Goal: Use online tool/utility: Utilize a website feature to perform a specific function

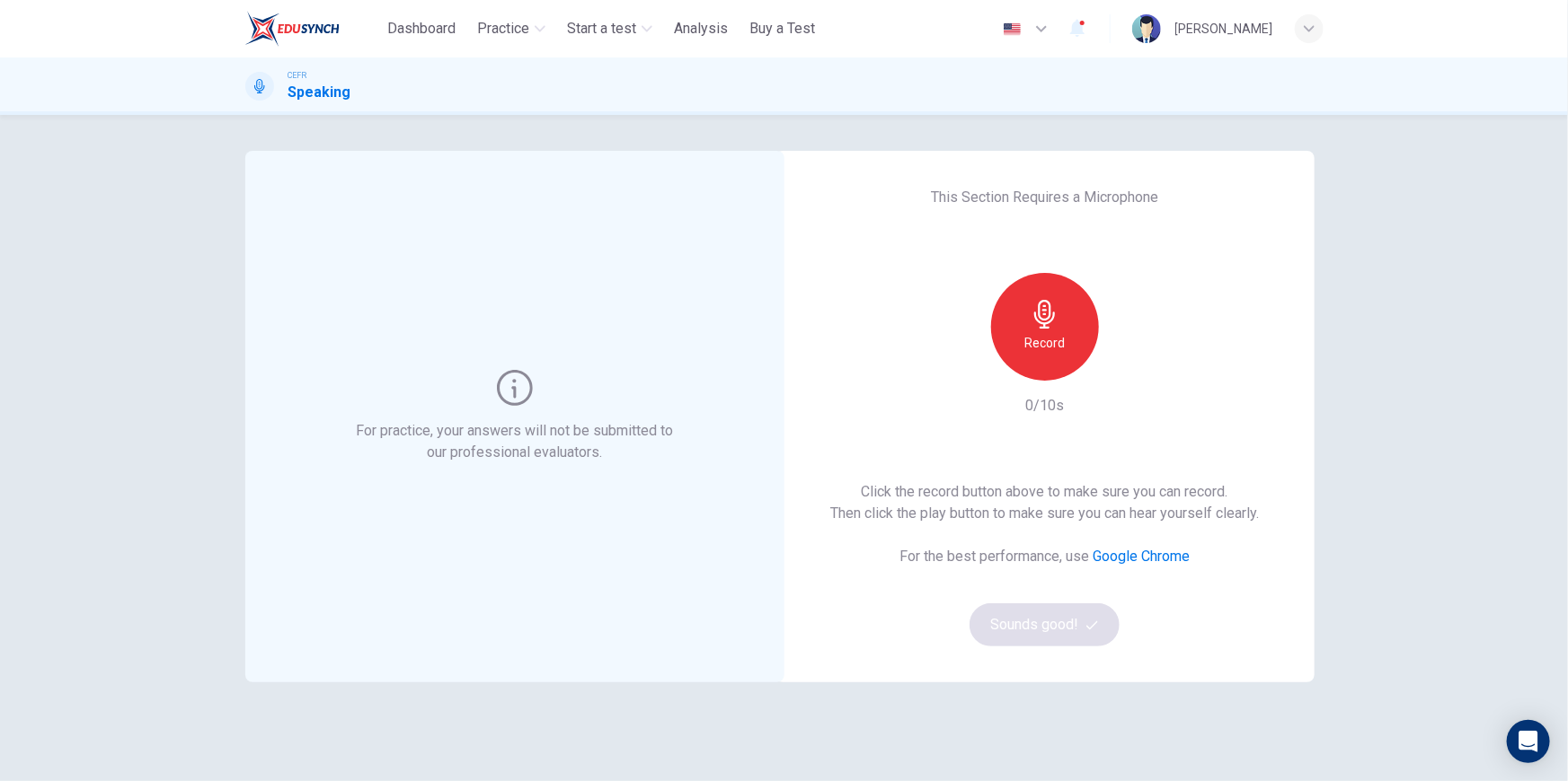
click at [1048, 344] on h6 "Record" at bounding box center [1044, 343] width 40 height 21
click at [1061, 334] on div "Stop" at bounding box center [1044, 326] width 107 height 107
click at [1125, 372] on icon "button" at bounding box center [1127, 366] width 18 height 18
click at [1124, 361] on icon "button" at bounding box center [1128, 366] width 8 height 11
click at [1060, 620] on button "Sounds good!" at bounding box center [1045, 625] width 151 height 43
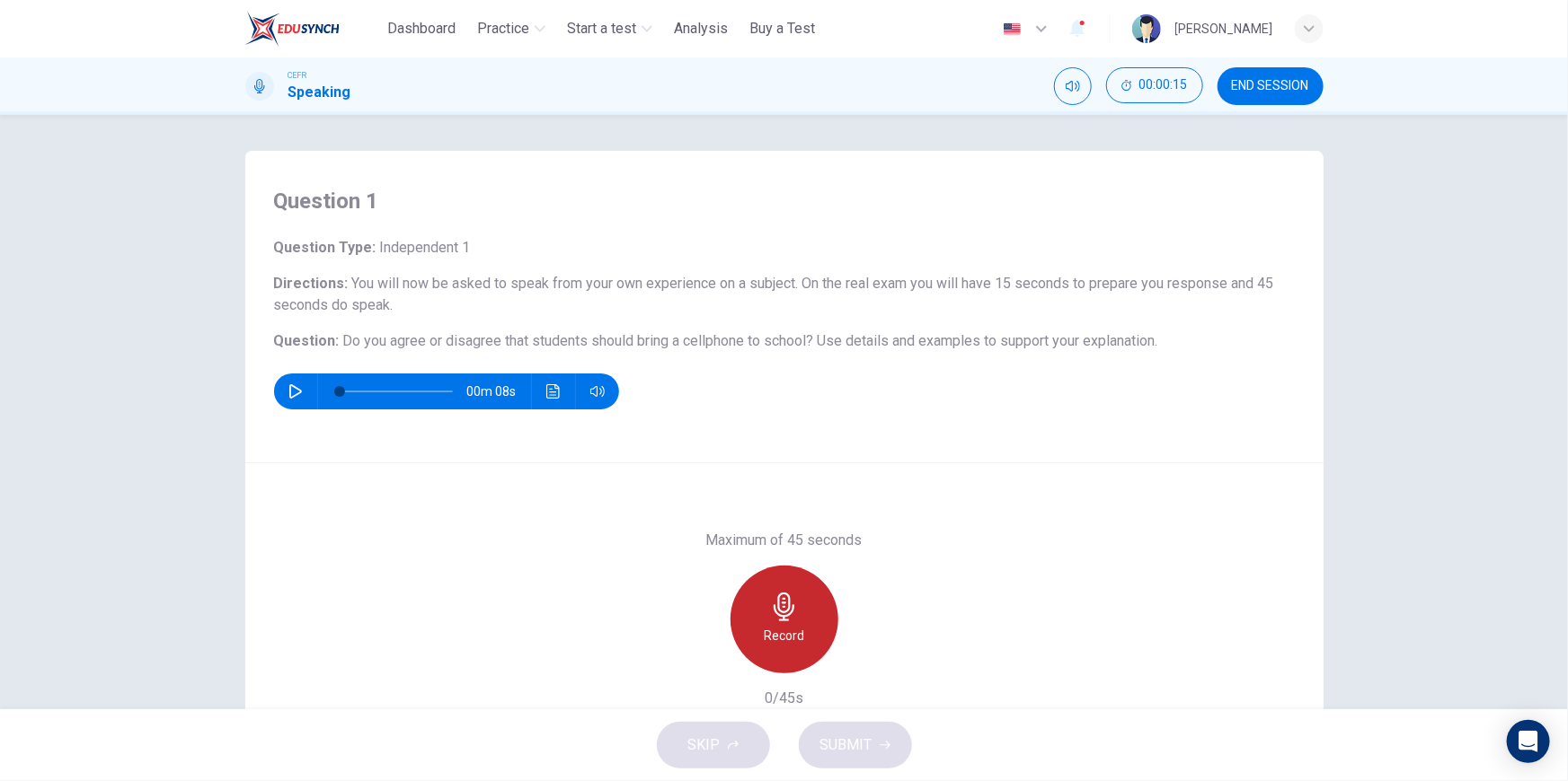
click at [803, 609] on div "Record" at bounding box center [784, 619] width 107 height 107
click at [784, 625] on h6 "Stop" at bounding box center [784, 635] width 27 height 21
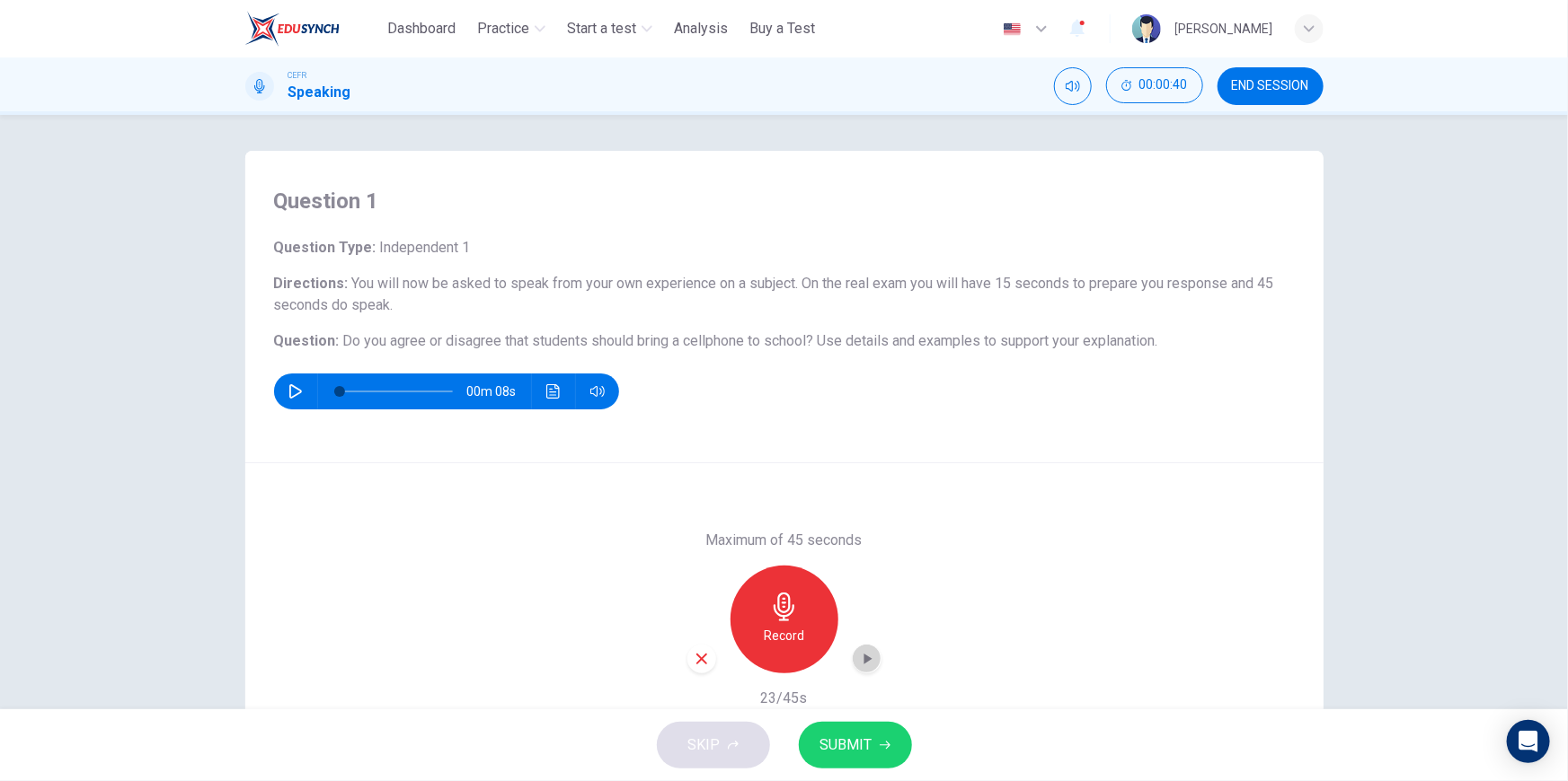
click at [862, 653] on icon "button" at bounding box center [866, 659] width 18 height 18
click at [876, 661] on div "button" at bounding box center [866, 659] width 29 height 29
click at [859, 660] on icon "button" at bounding box center [866, 659] width 18 height 18
click at [859, 663] on icon "button" at bounding box center [866, 659] width 18 height 18
click at [696, 655] on icon "button" at bounding box center [701, 659] width 16 height 16
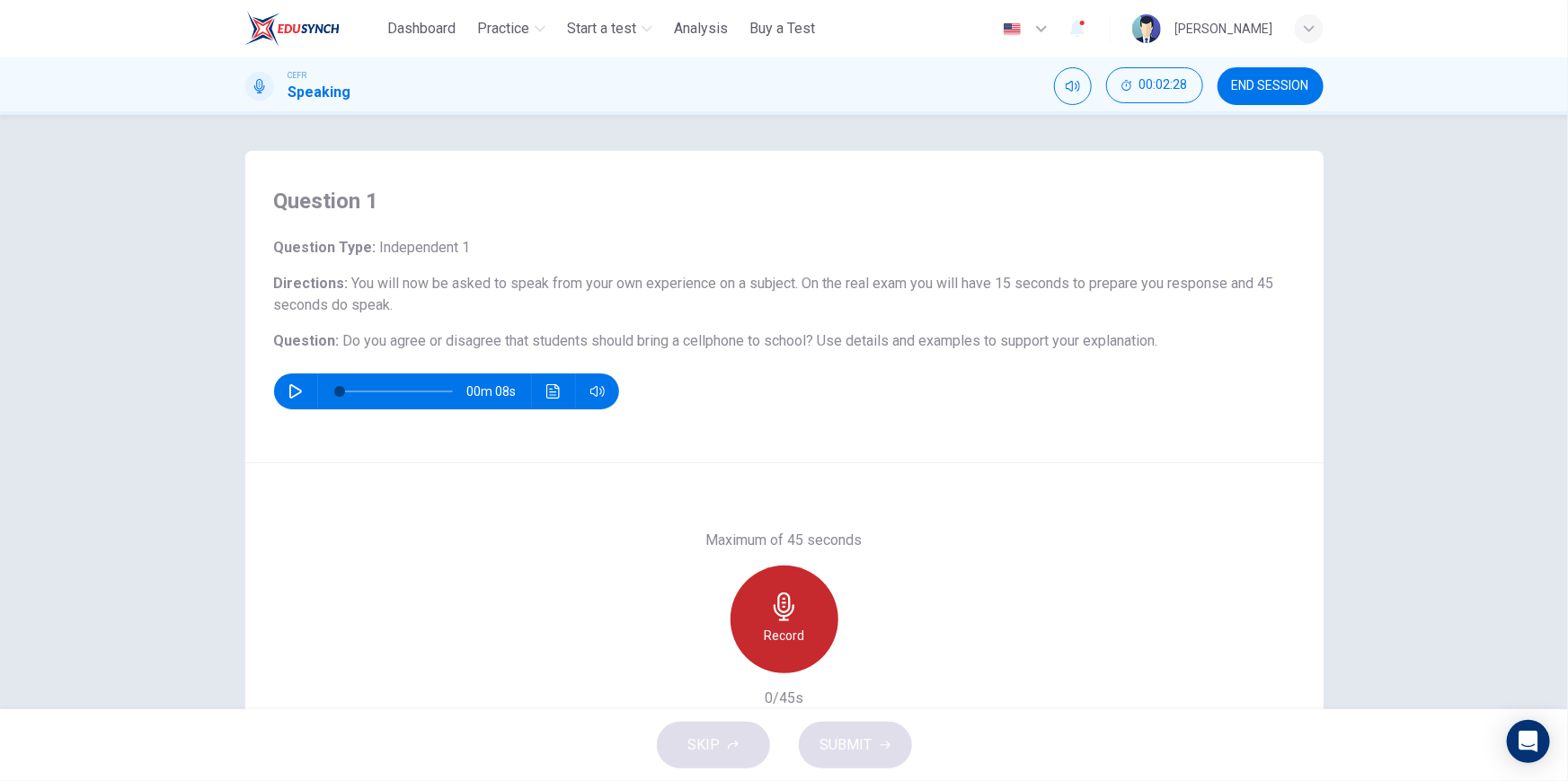
click at [778, 594] on icon "button" at bounding box center [784, 607] width 29 height 29
click at [759, 645] on div "Stop" at bounding box center [784, 619] width 107 height 107
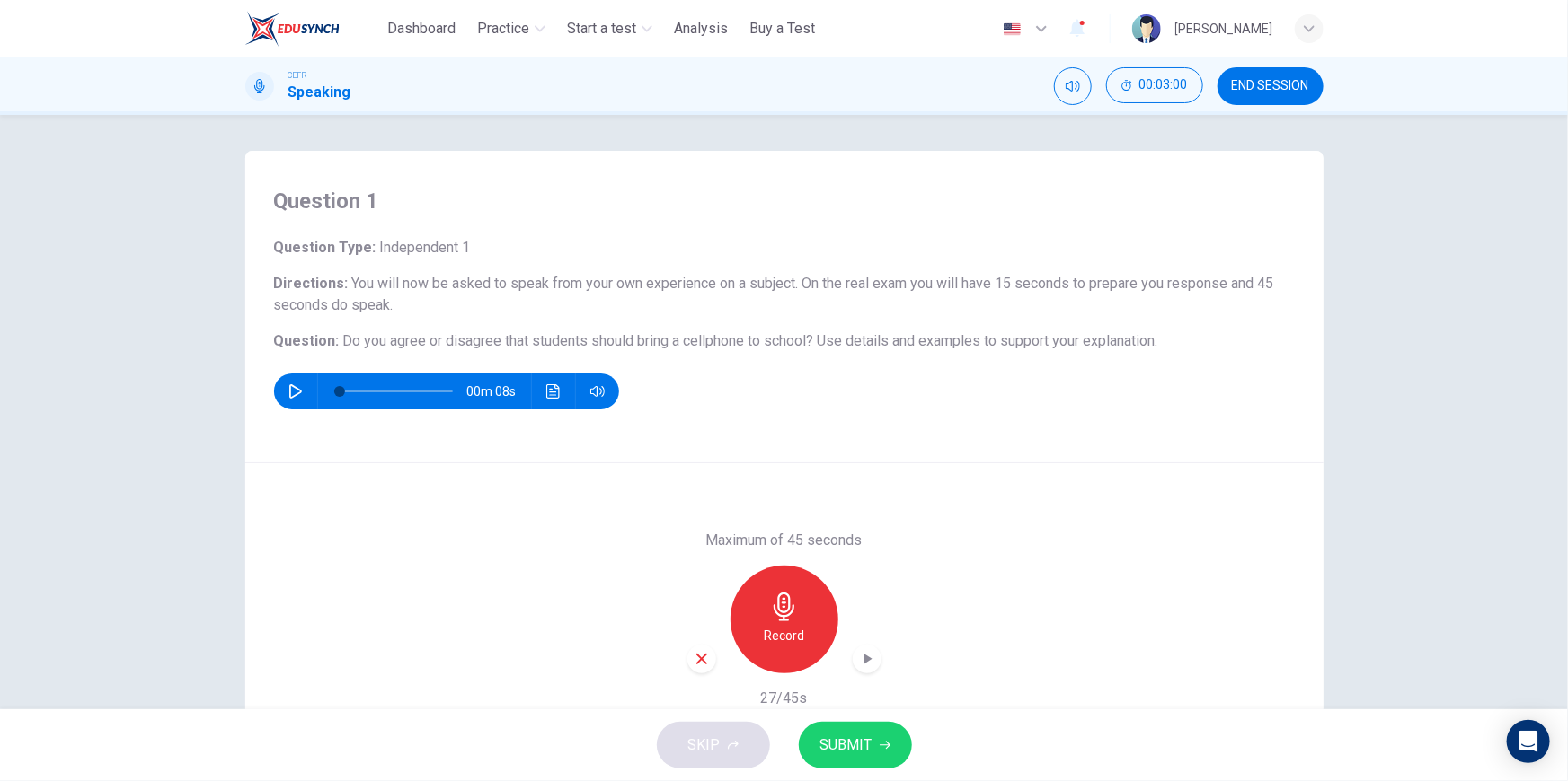
click at [858, 656] on icon "button" at bounding box center [866, 659] width 18 height 18
click at [861, 667] on div "button" at bounding box center [866, 659] width 29 height 29
click at [1273, 98] on button "END SESSION" at bounding box center [1270, 86] width 106 height 37
click at [696, 664] on icon "button" at bounding box center [701, 659] width 16 height 16
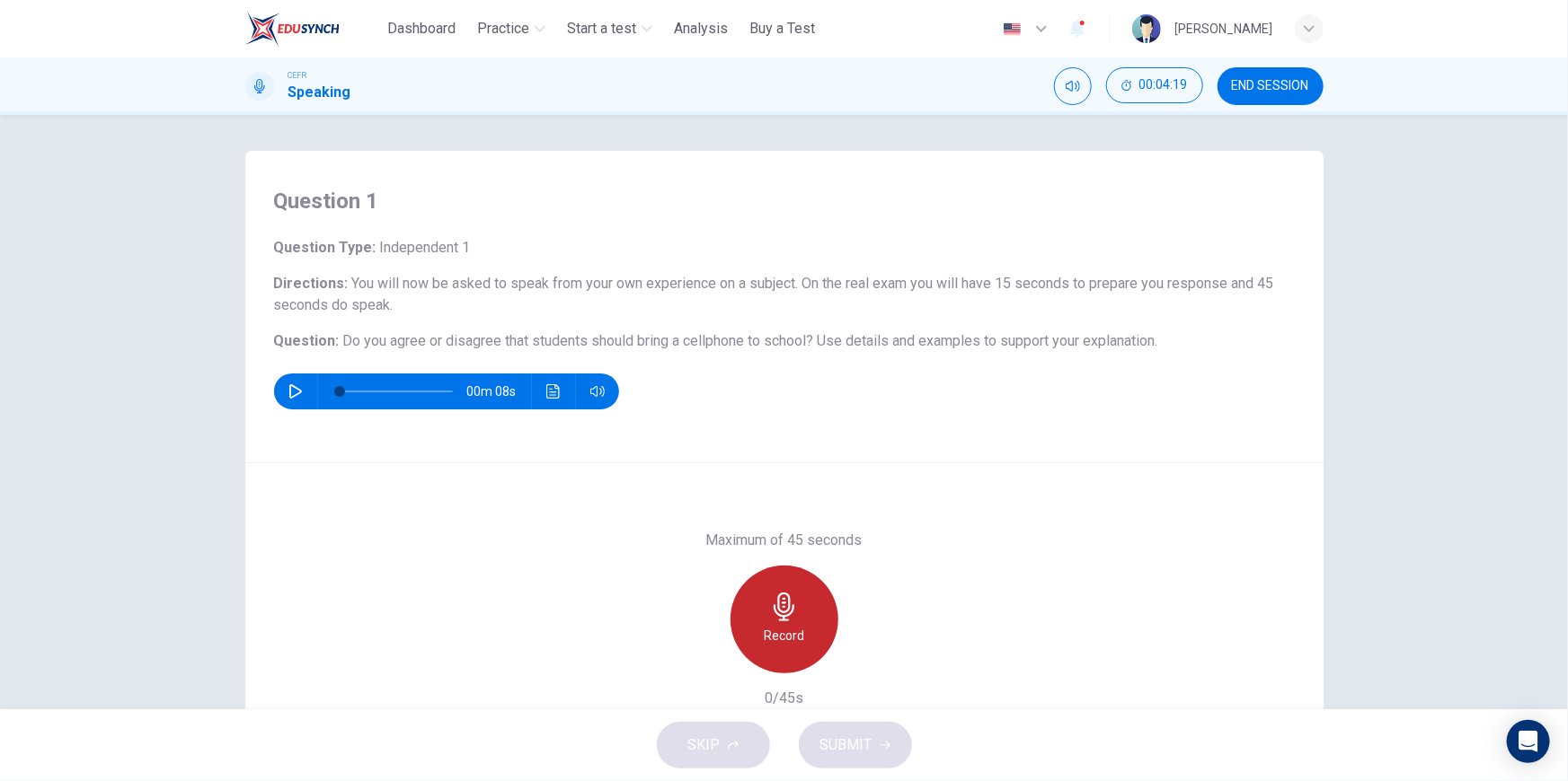
click at [796, 613] on div "Record" at bounding box center [784, 619] width 107 height 107
drag, startPoint x: 797, startPoint y: 639, endPoint x: 820, endPoint y: 639, distance: 23.0
click at [797, 639] on div "Stop" at bounding box center [784, 619] width 107 height 107
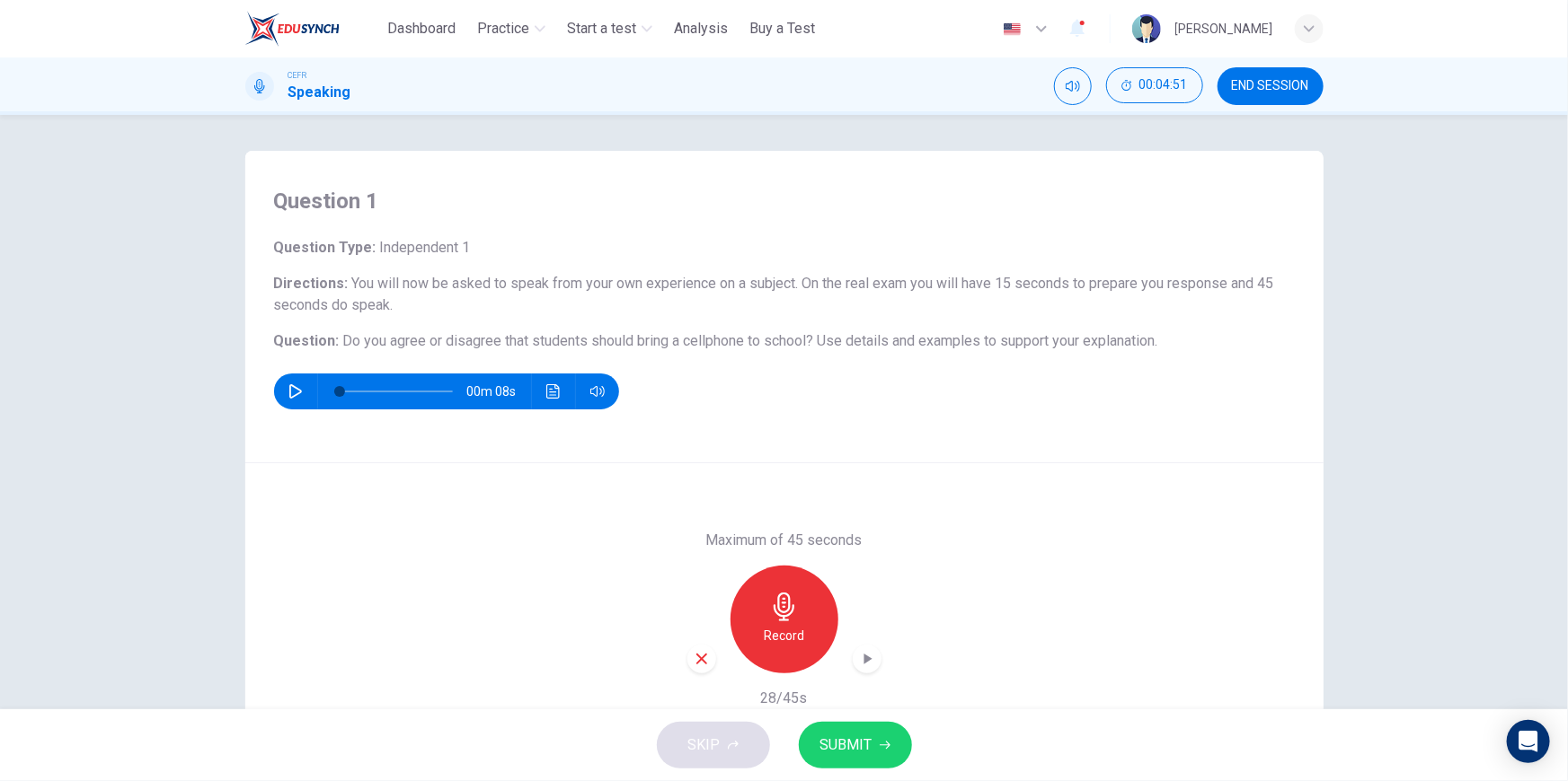
click at [872, 667] on div "button" at bounding box center [866, 659] width 29 height 29
click at [290, 405] on button "button" at bounding box center [295, 391] width 29 height 36
type input "*"
drag, startPoint x: 686, startPoint y: 668, endPoint x: 710, endPoint y: 666, distance: 24.1
click at [687, 667] on div "Record" at bounding box center [784, 619] width 194 height 107
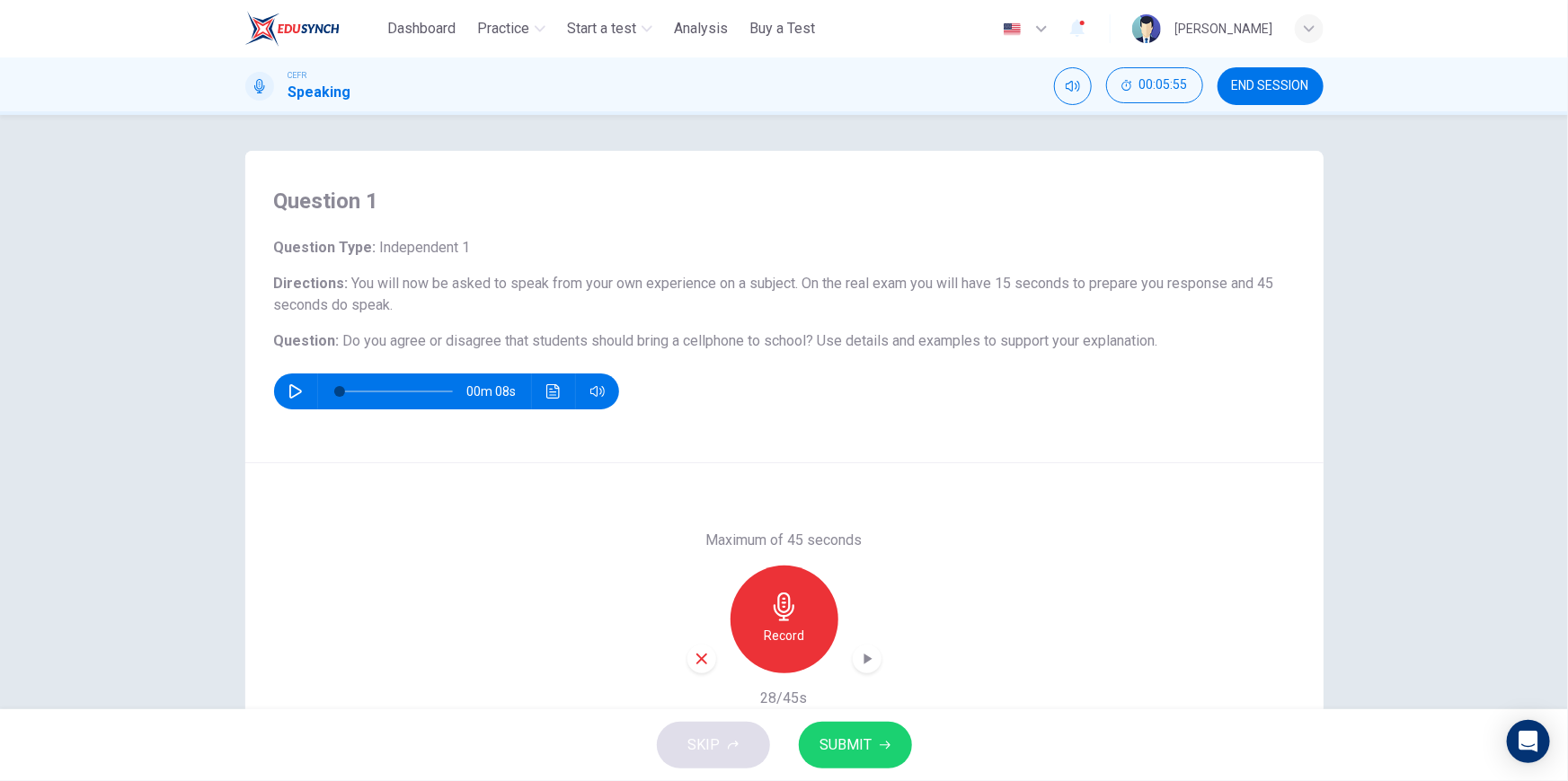
click at [696, 662] on icon "button" at bounding box center [702, 660] width 11 height 11
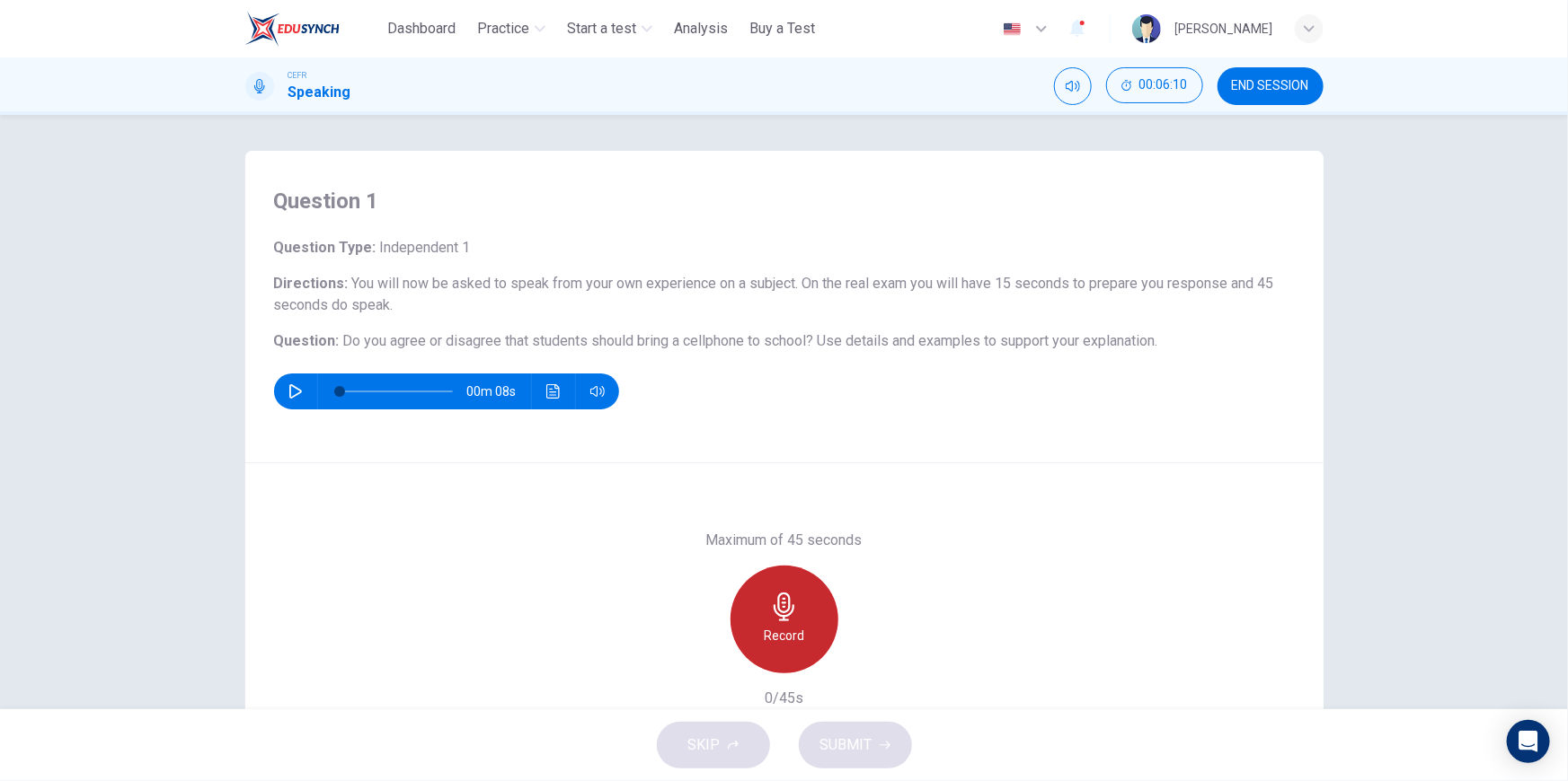
click at [780, 604] on icon "button" at bounding box center [784, 607] width 29 height 29
click at [795, 634] on div "Stop" at bounding box center [784, 619] width 107 height 107
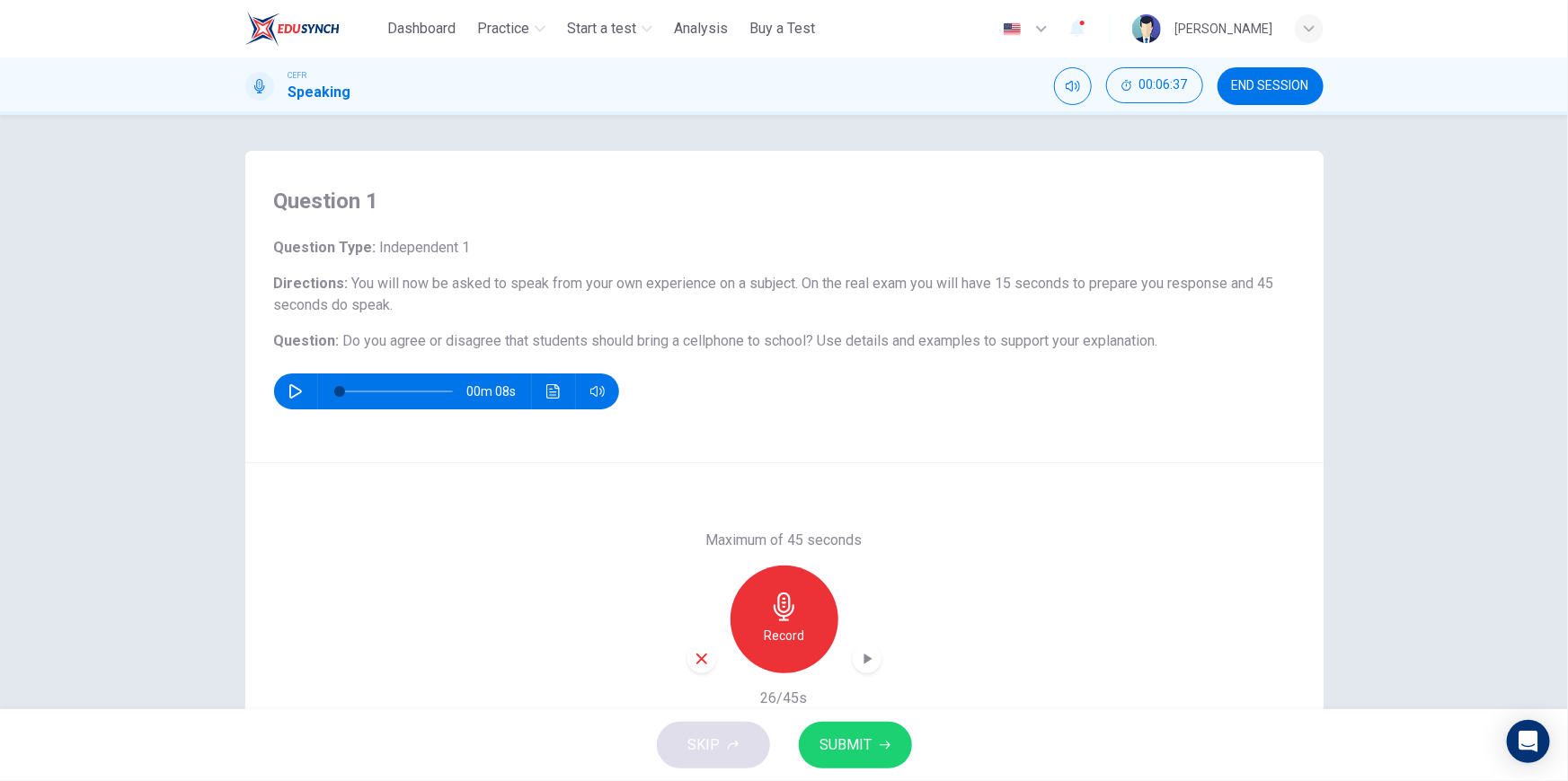
click at [868, 658] on icon "button" at bounding box center [866, 659] width 18 height 18
click at [861, 673] on div "Record" at bounding box center [784, 619] width 194 height 107
click at [864, 670] on div "button" at bounding box center [866, 659] width 29 height 29
click at [1268, 89] on span "END SESSION" at bounding box center [1270, 86] width 78 height 14
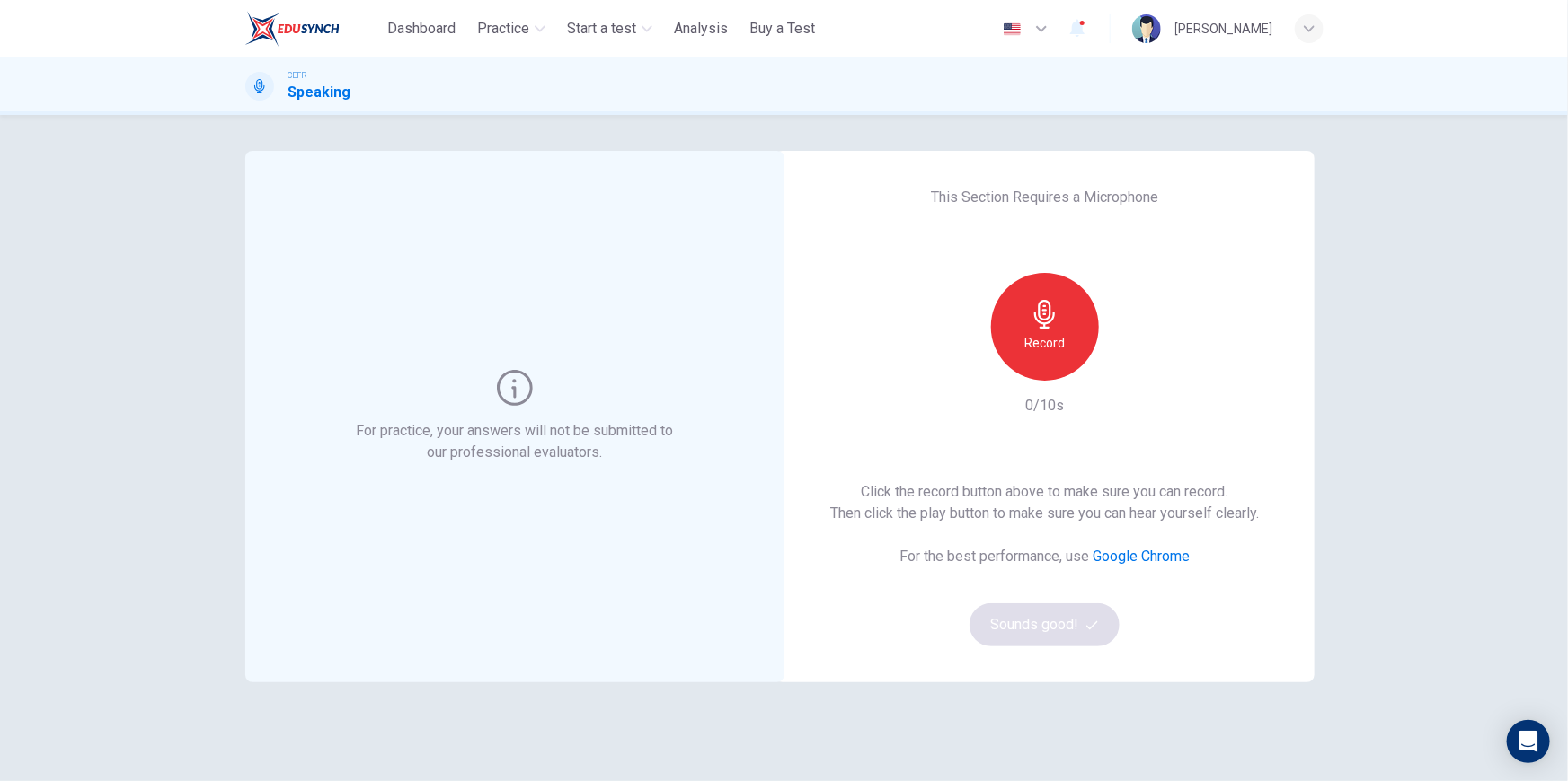
click at [1052, 334] on h6 "Record" at bounding box center [1044, 343] width 40 height 21
click at [1128, 379] on div "button" at bounding box center [1127, 366] width 29 height 29
click at [1098, 635] on button "Sounds good!" at bounding box center [1045, 625] width 151 height 43
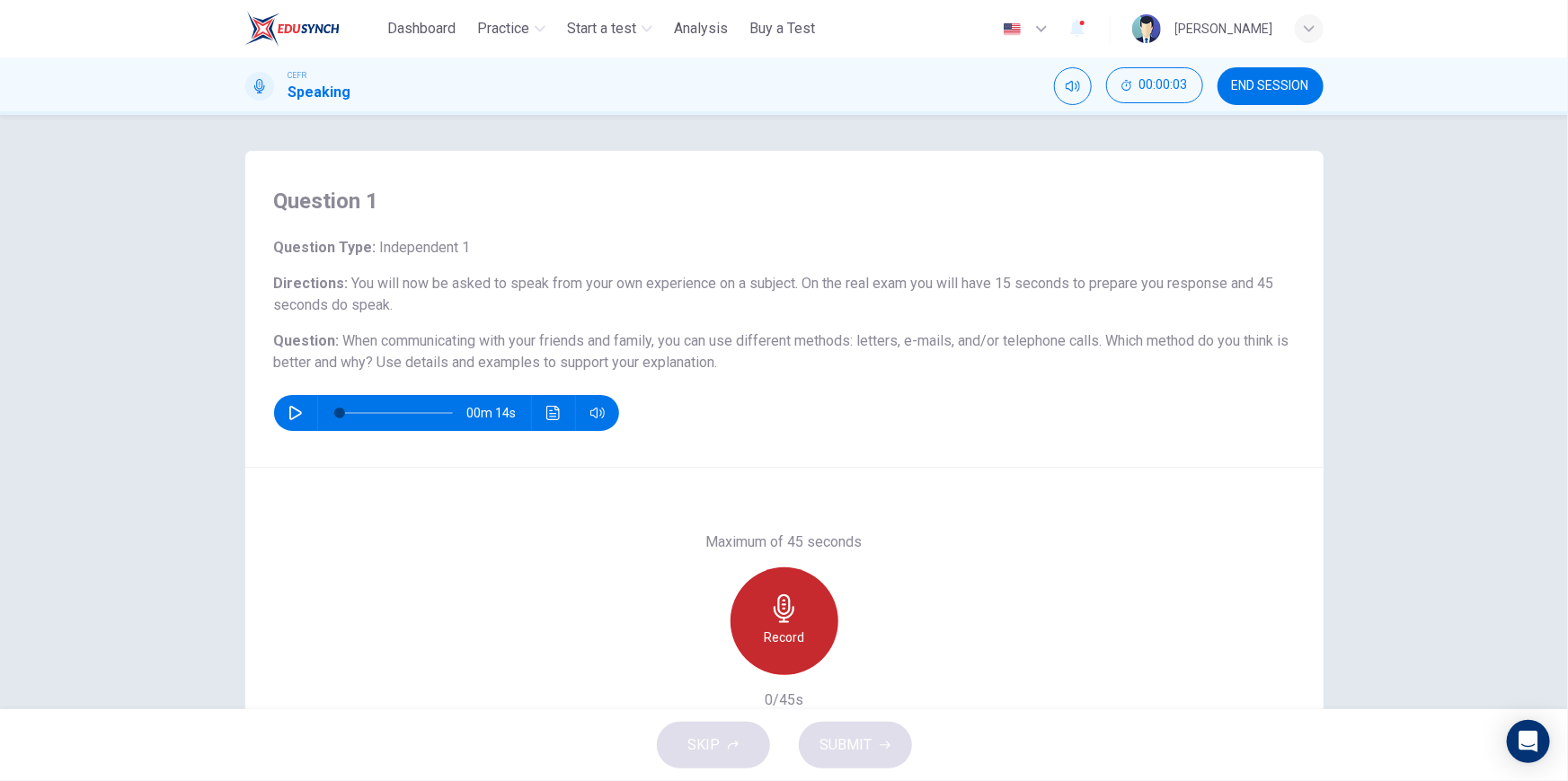
click at [776, 613] on icon "button" at bounding box center [784, 608] width 21 height 29
click at [781, 632] on h6 "Stop" at bounding box center [784, 637] width 27 height 21
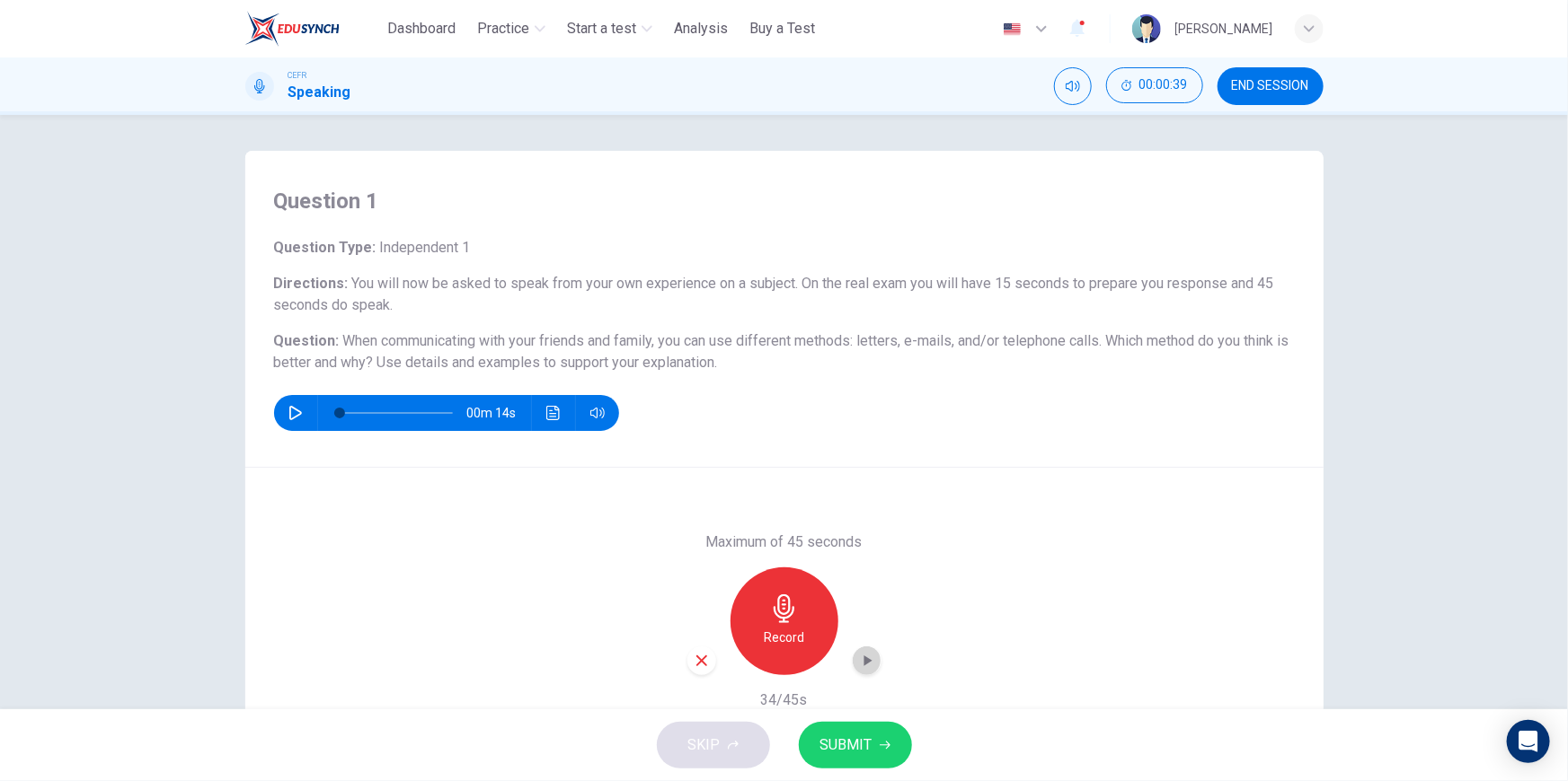
click at [869, 663] on icon "button" at bounding box center [866, 660] width 18 height 18
click at [682, 671] on div "Maximum of 45 seconds Record 34/45s" at bounding box center [784, 621] width 1078 height 307
click at [693, 667] on icon "button" at bounding box center [701, 660] width 16 height 16
click at [810, 618] on div "Record" at bounding box center [784, 621] width 107 height 107
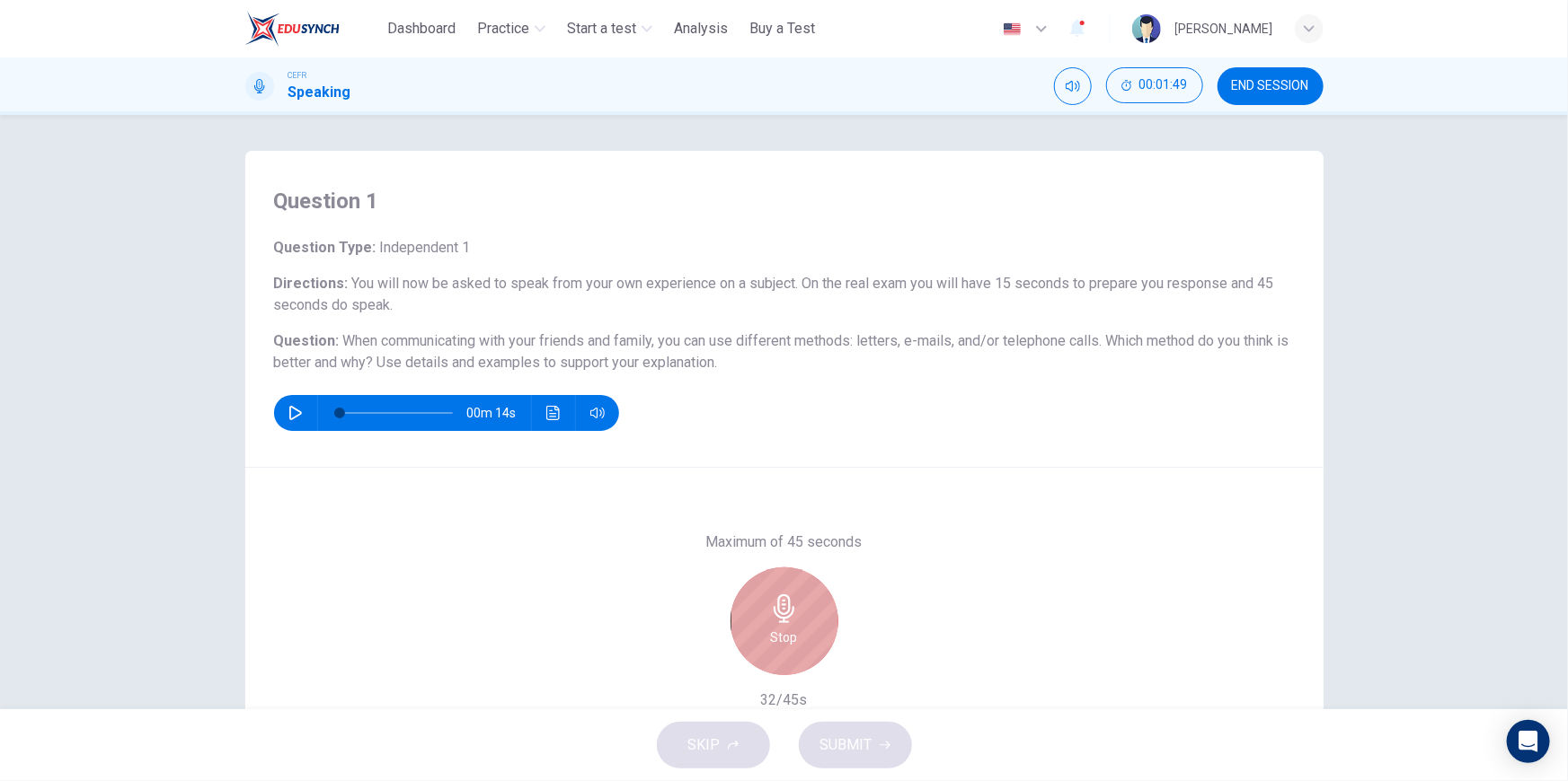
click at [731, 621] on div "Stop" at bounding box center [784, 621] width 107 height 107
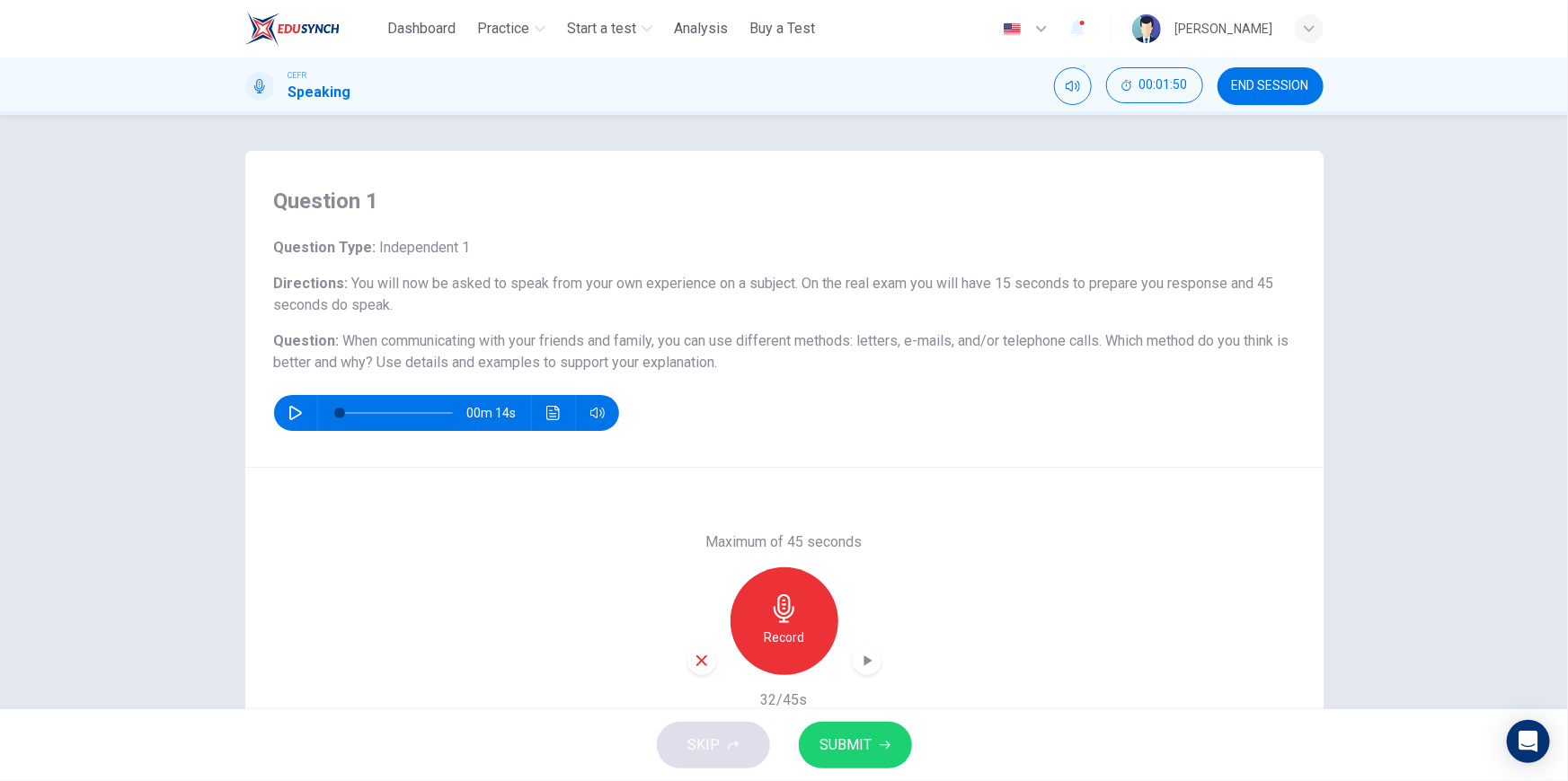
click at [862, 652] on icon "button" at bounding box center [866, 660] width 18 height 18
click at [1453, 500] on div "Question 1 Question Type : Independent 1 Directions : You will now be asked to …" at bounding box center [784, 412] width 1568 height 594
click at [864, 652] on icon "button" at bounding box center [866, 660] width 18 height 18
click at [859, 654] on icon "button" at bounding box center [866, 660] width 18 height 18
